Goal: Information Seeking & Learning: Learn about a topic

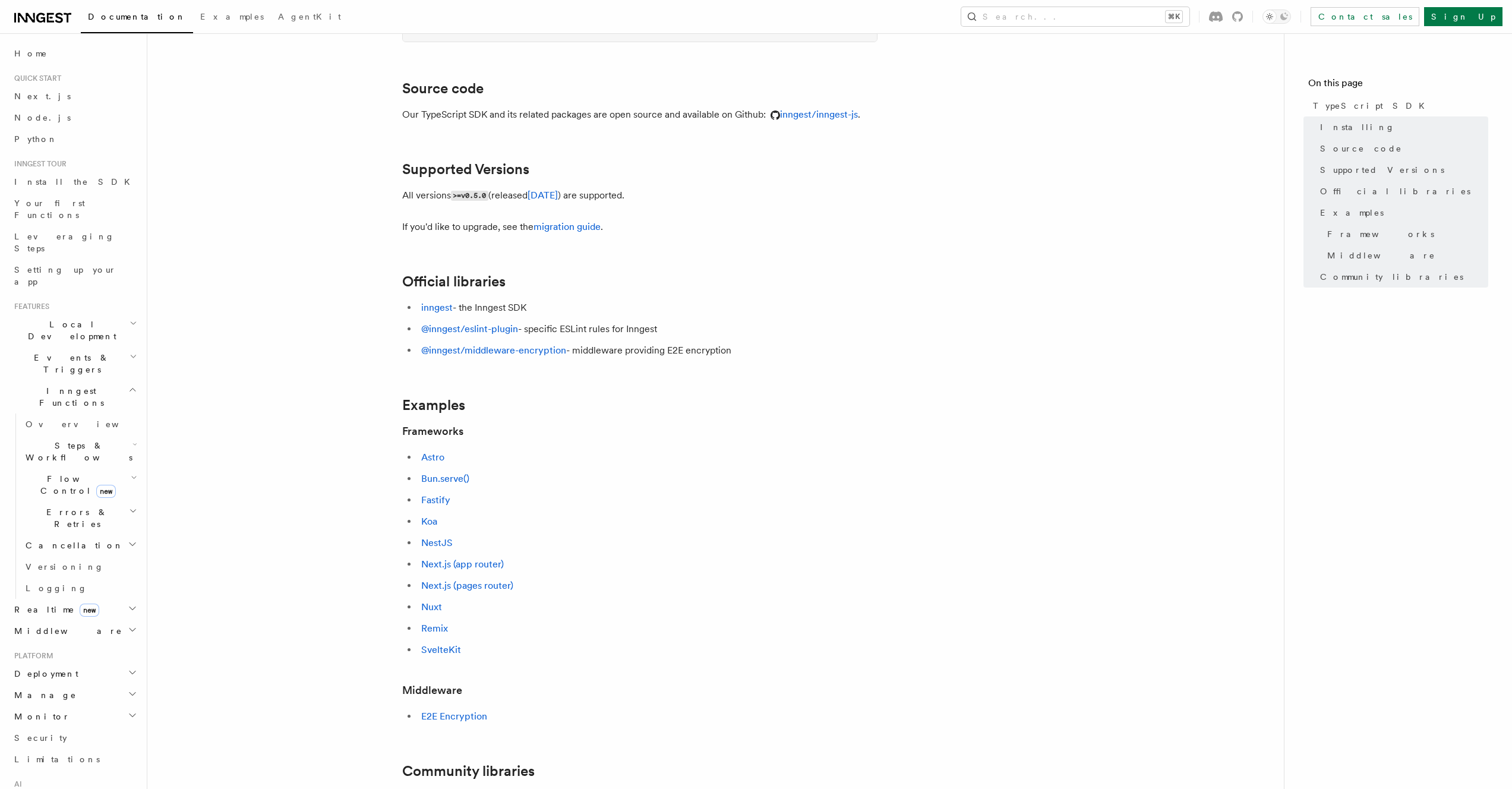
click at [46, 18] on icon at bounding box center [42, 18] width 57 height 14
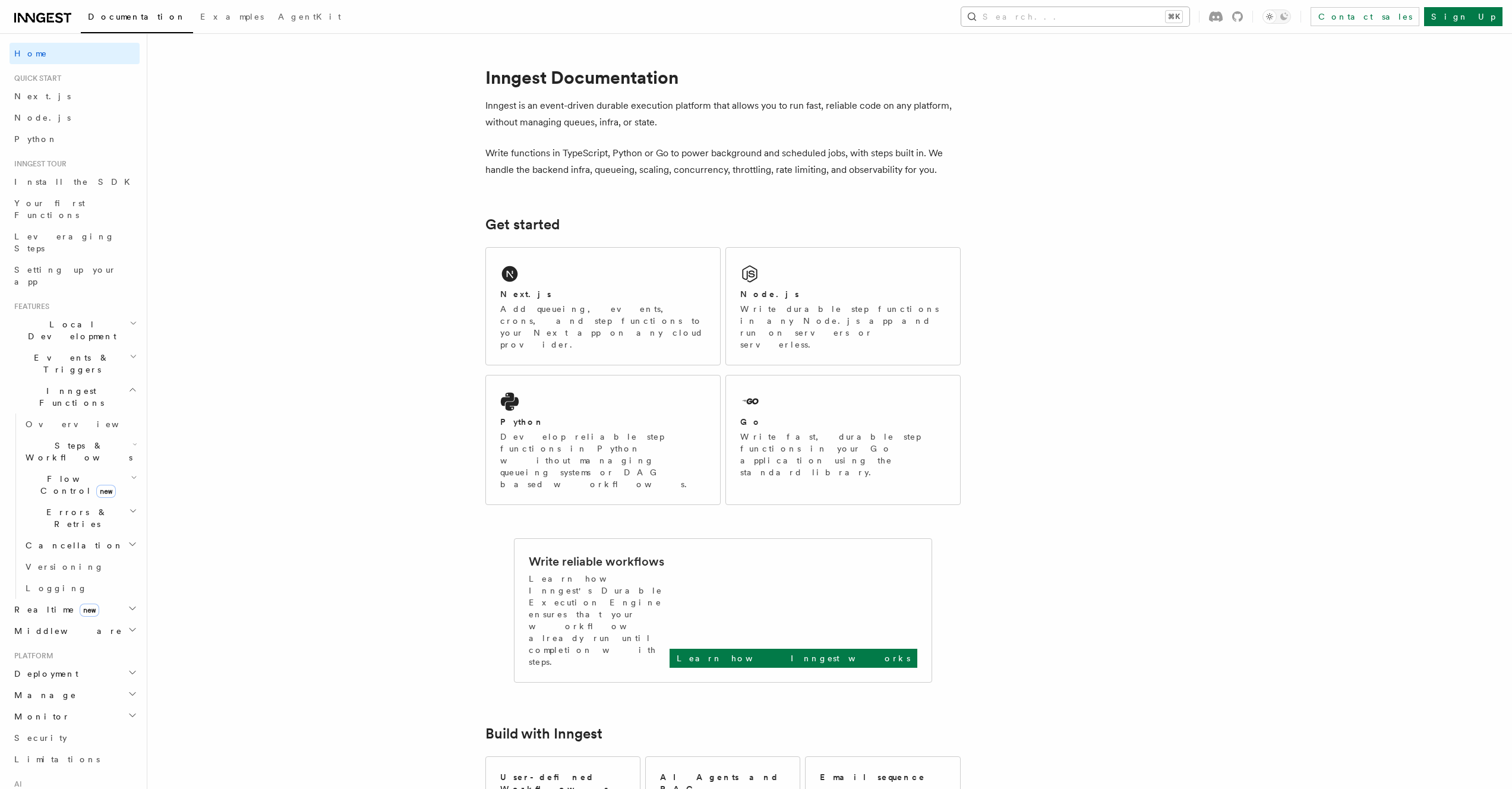
click at [1121, 18] on button "Search... ⌘K" at bounding box center [1076, 17] width 229 height 19
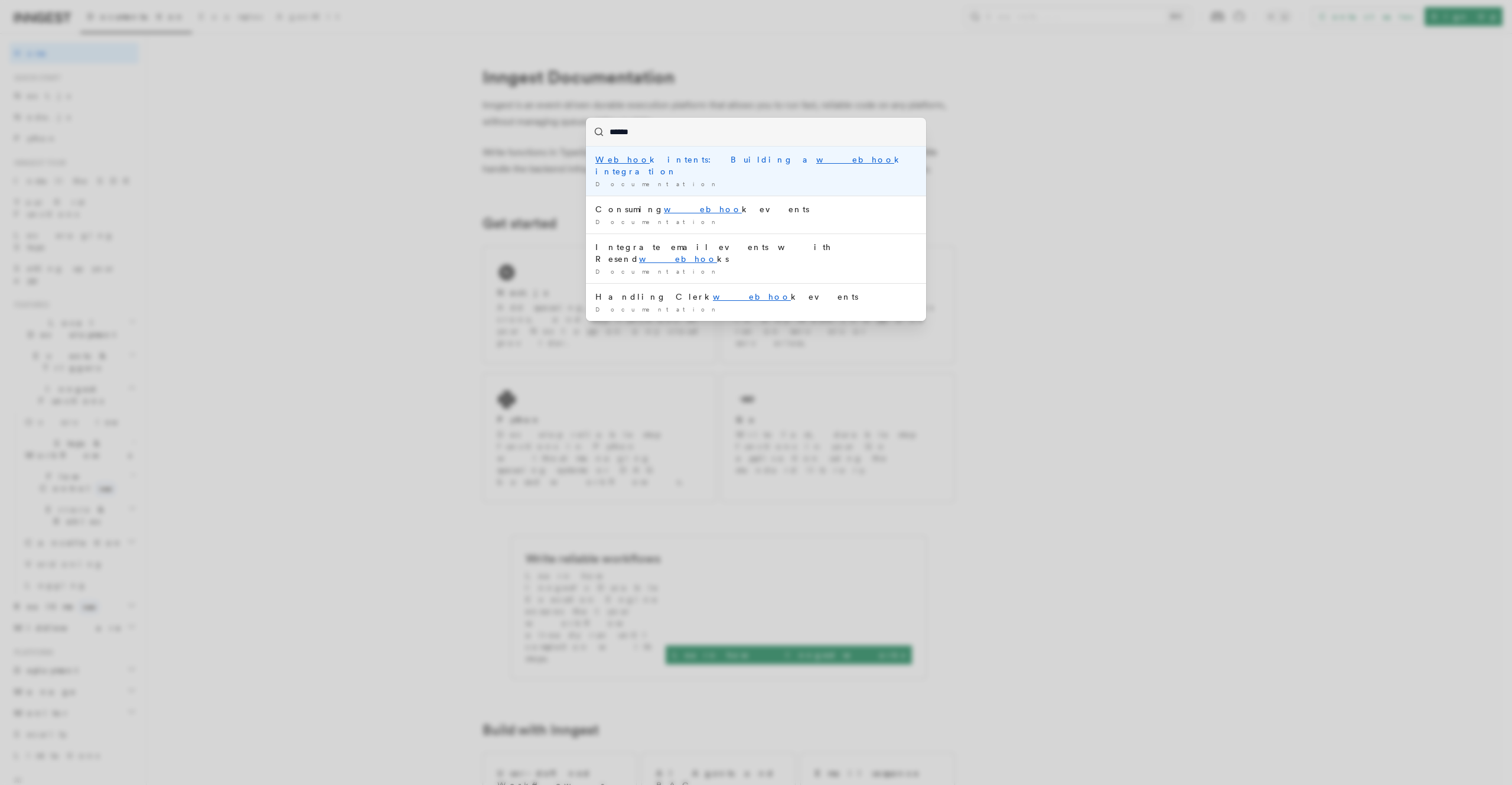
type input "*******"
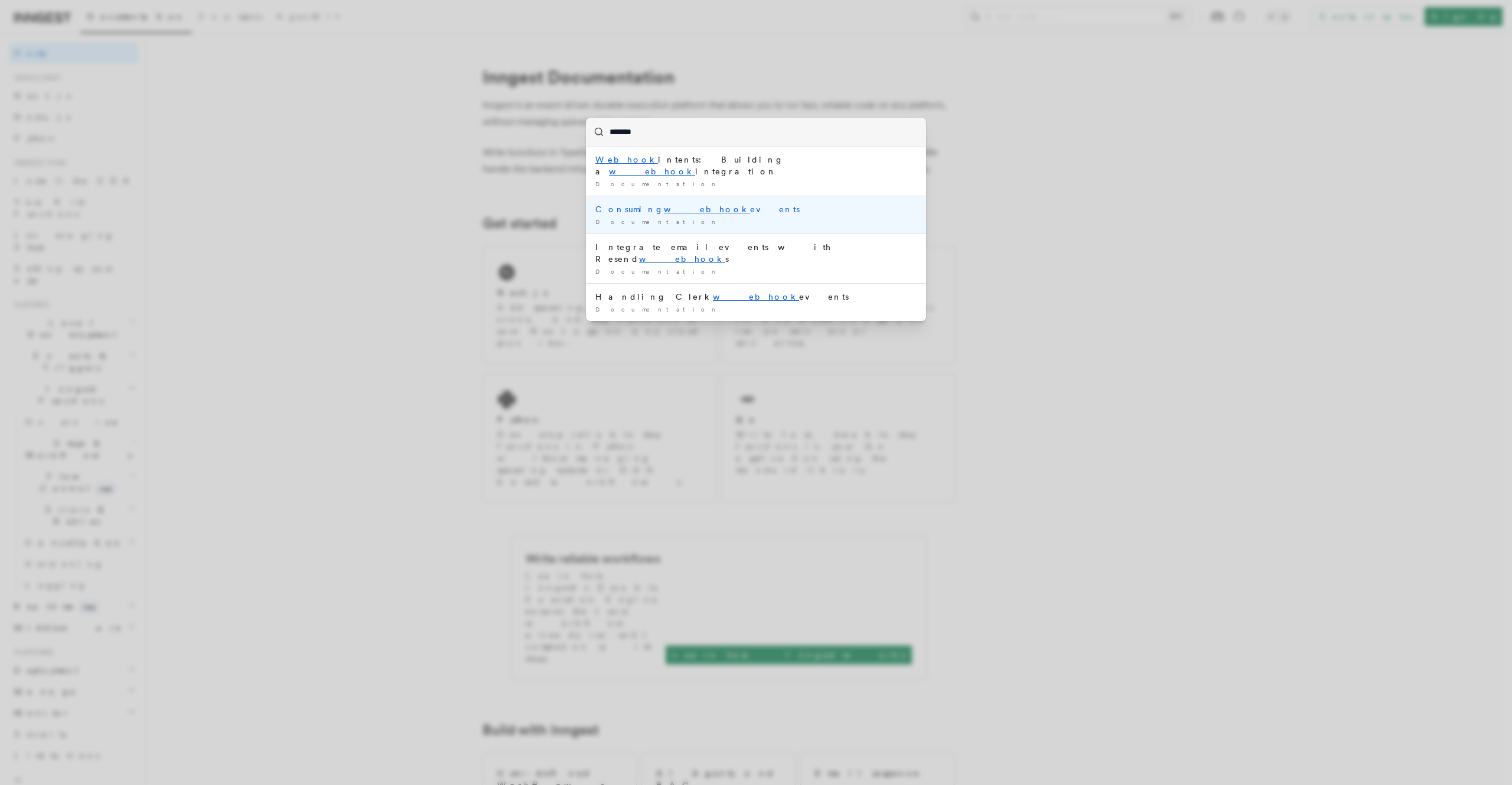
click at [704, 204] on div "Consuming webhook events" at bounding box center [756, 210] width 322 height 12
